Goal: Task Accomplishment & Management: Manage account settings

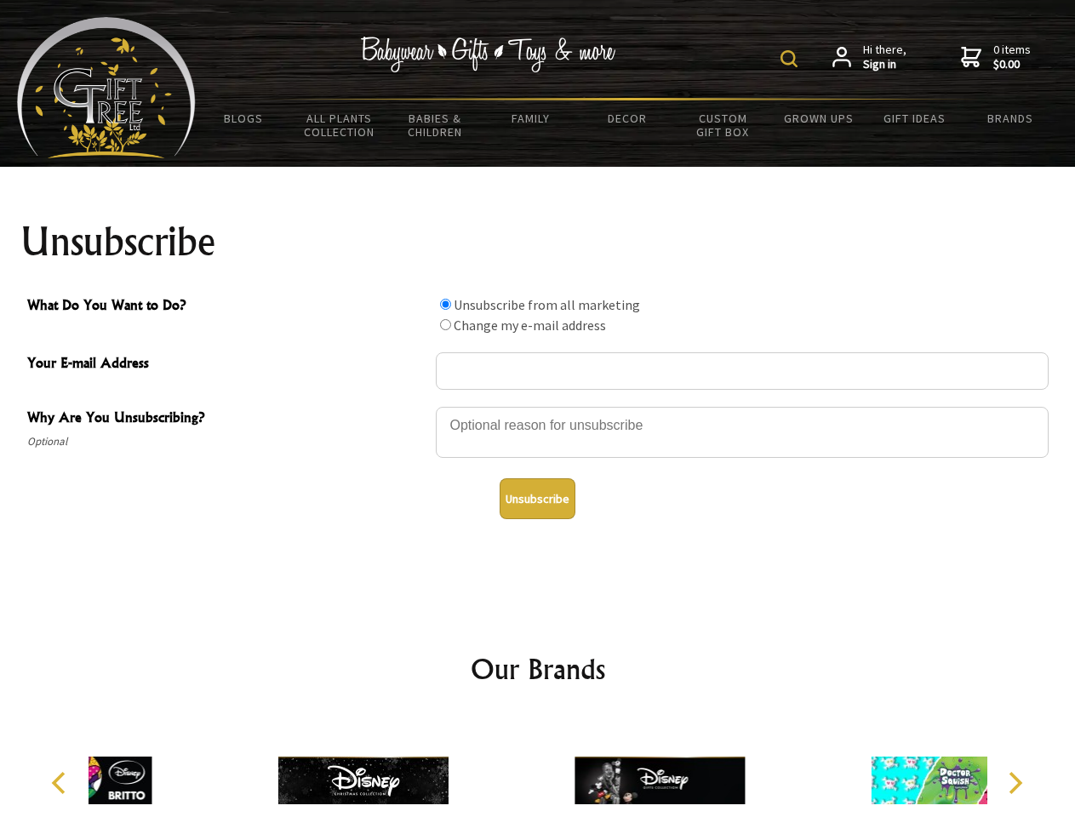
click at [791, 59] on img at bounding box center [788, 58] width 17 height 17
click at [538, 406] on div at bounding box center [742, 435] width 613 height 60
click at [445, 304] on input "What Do You Want to Do?" at bounding box center [445, 304] width 11 height 11
click at [445, 324] on input "What Do You Want to Do?" at bounding box center [445, 324] width 11 height 11
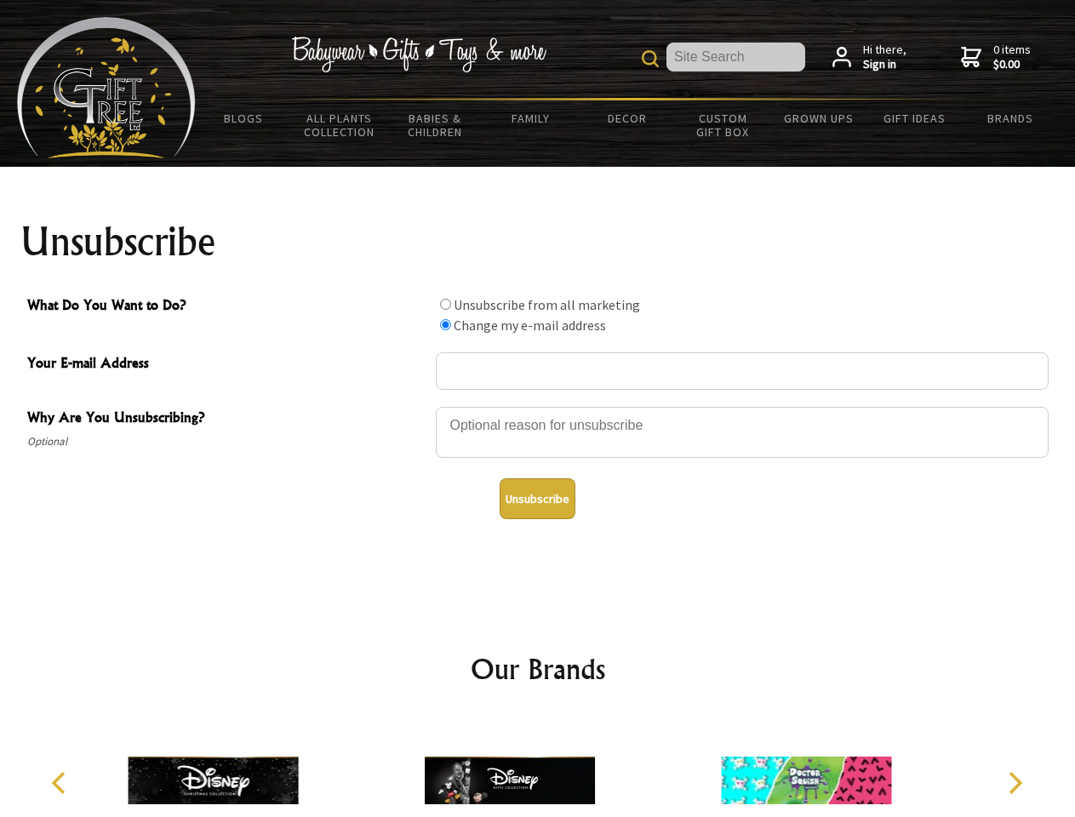
radio input "true"
click at [537, 499] on button "Unsubscribe" at bounding box center [537, 498] width 76 height 41
click at [538, 767] on img at bounding box center [510, 780] width 170 height 128
click at [61, 783] on icon "Previous" at bounding box center [60, 783] width 22 height 22
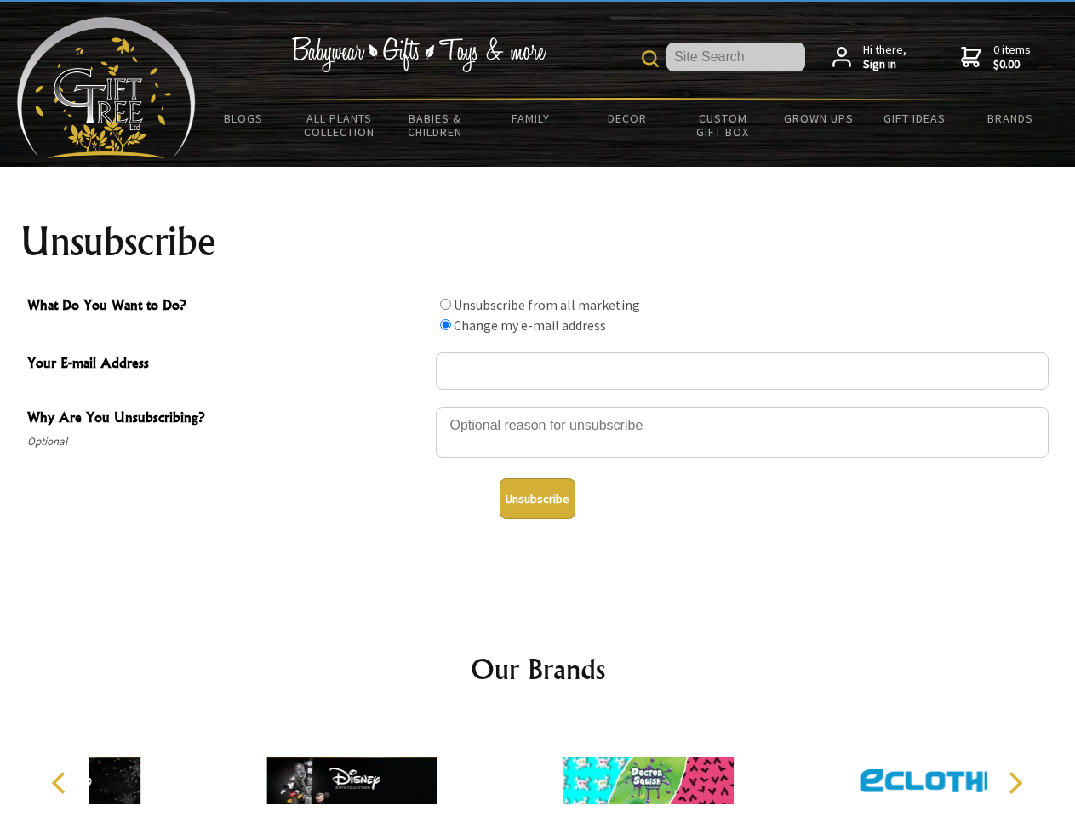
click at [1014, 783] on icon "Next" at bounding box center [1013, 783] width 22 height 22
